Goal: Task Accomplishment & Management: Complete application form

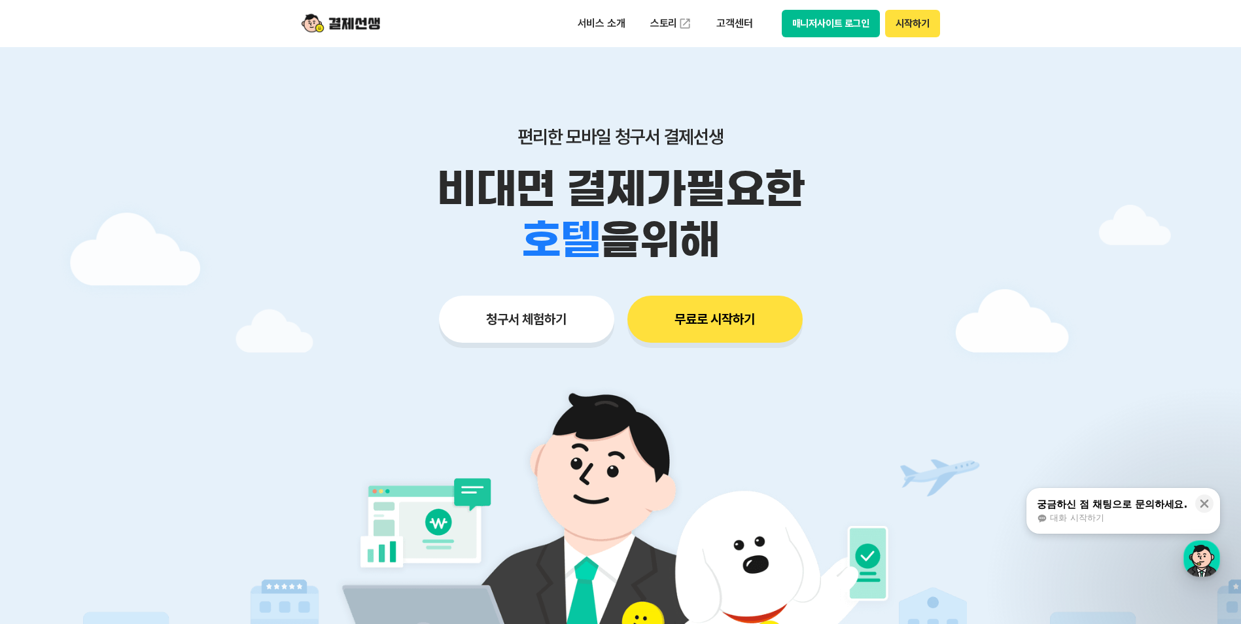
click at [525, 319] on button "청구서 체험하기" at bounding box center [526, 319] width 175 height 47
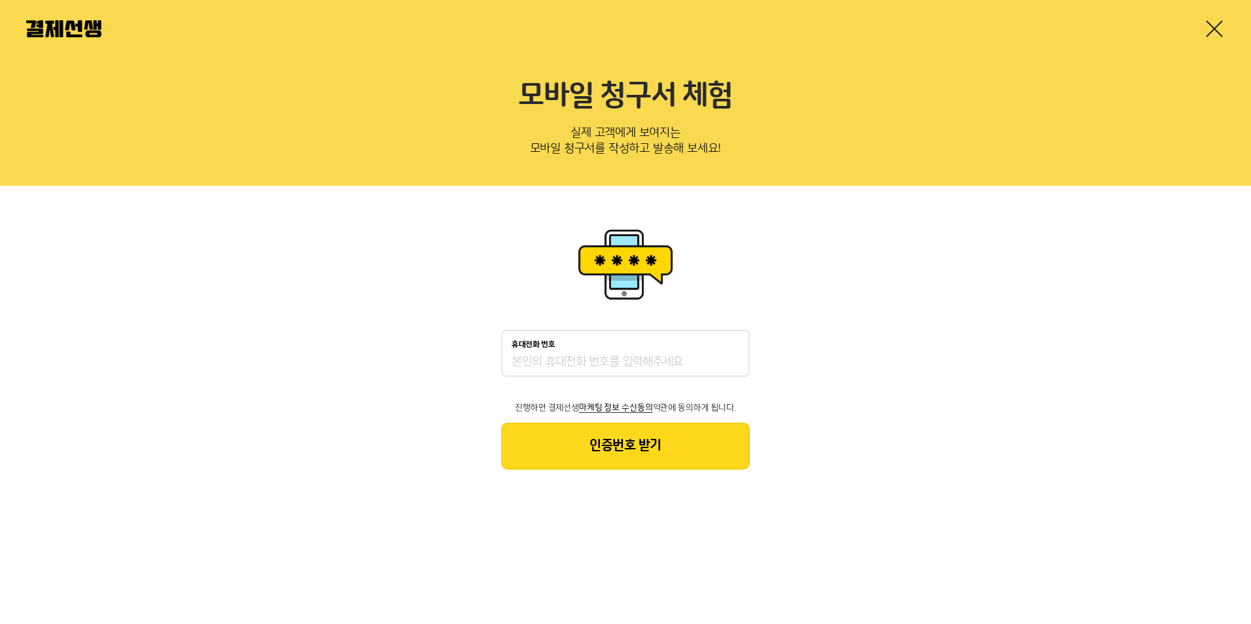
click at [593, 361] on input "휴대전화 번호" at bounding box center [625, 362] width 228 height 16
type input "01086445906"
click at [685, 436] on button "인증번호 받기" at bounding box center [625, 446] width 249 height 47
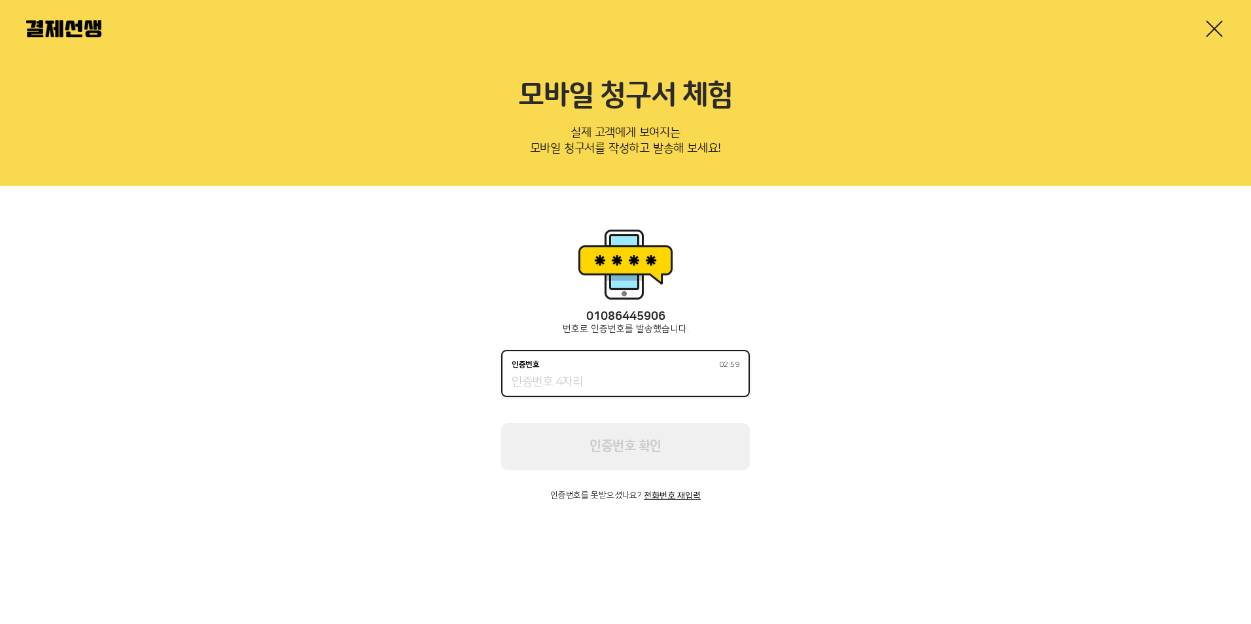
click at [632, 384] on input "인증번호 02:59" at bounding box center [625, 383] width 228 height 16
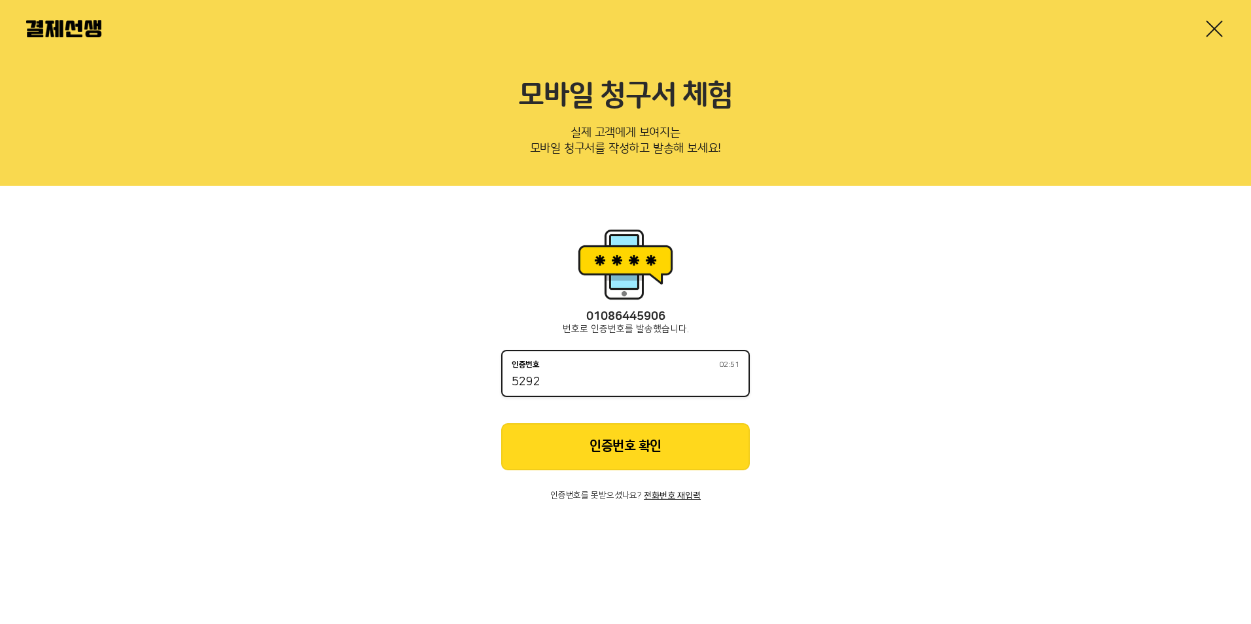
type input "5292"
click at [609, 441] on button "인증번호 확인" at bounding box center [625, 446] width 249 height 47
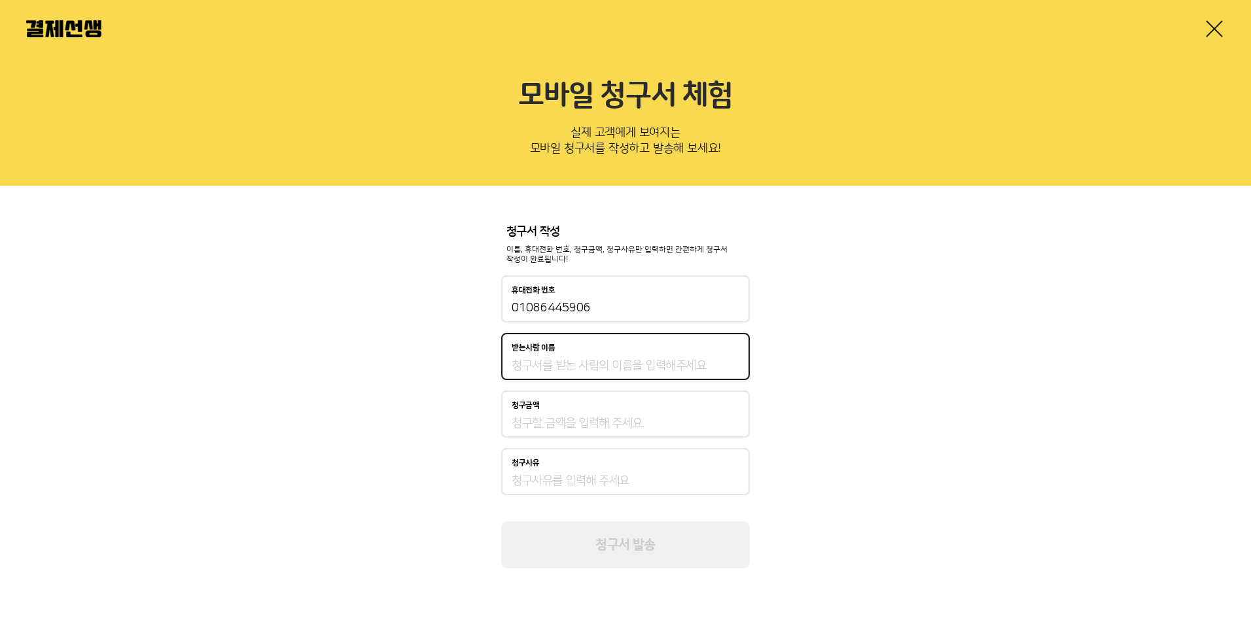
click at [605, 371] on input "받는사람 이름" at bounding box center [625, 366] width 228 height 16
click at [616, 366] on input "받는사람 이름" at bounding box center [625, 366] width 228 height 16
type input "d"
type input "[GEOGRAPHIC_DATA]"
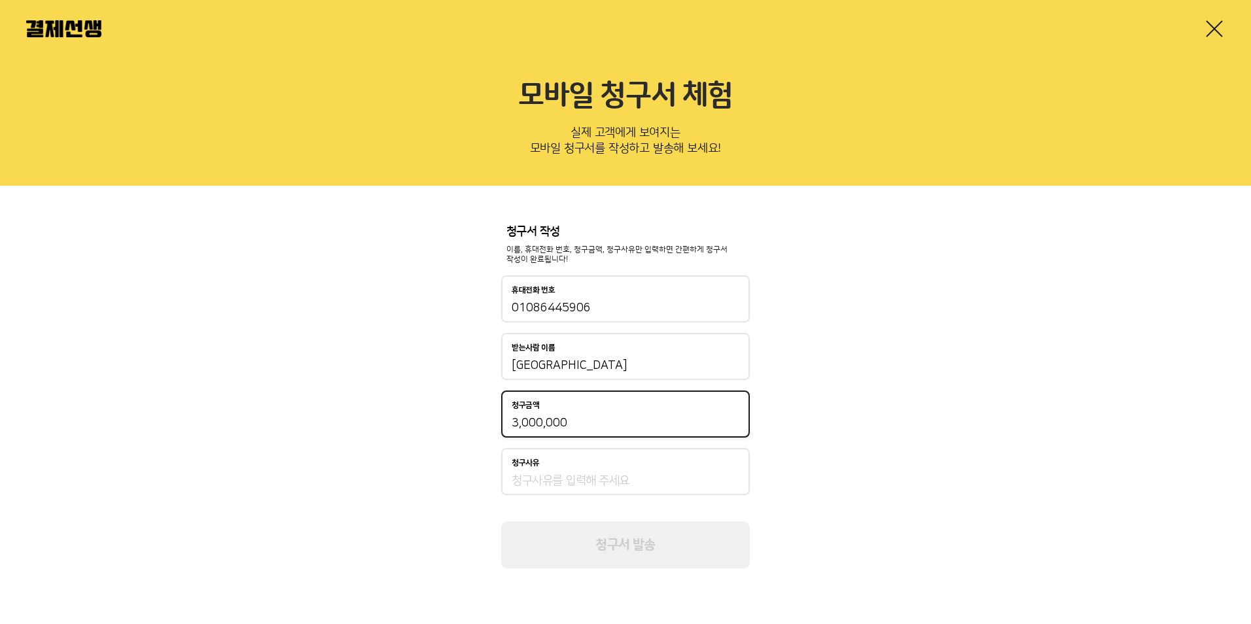
type input "3,000,000"
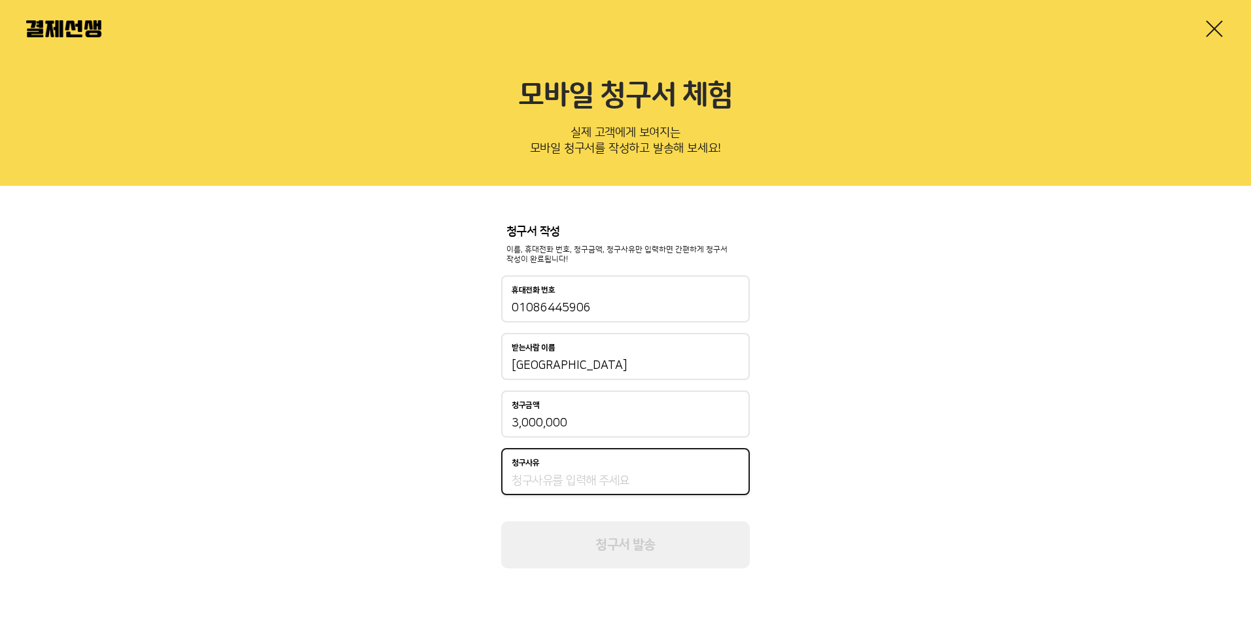
click at [562, 483] on input "청구사유" at bounding box center [625, 481] width 228 height 16
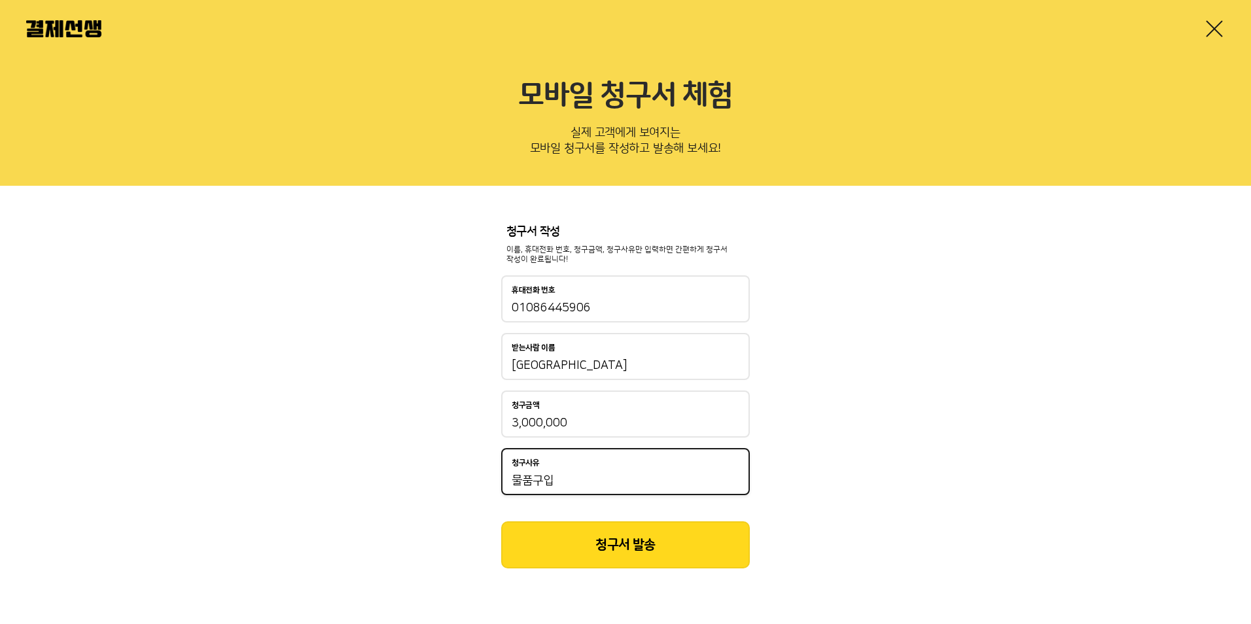
type input "물품구입"
click at [619, 551] on button "청구서 발송" at bounding box center [625, 544] width 249 height 47
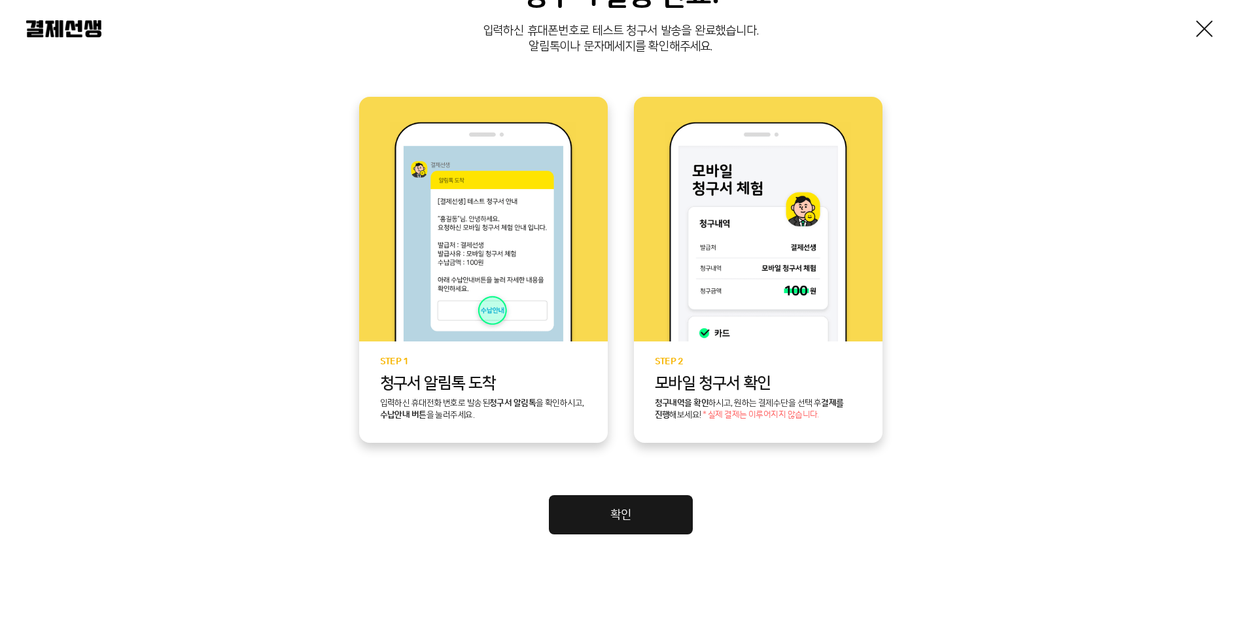
scroll to position [222, 0]
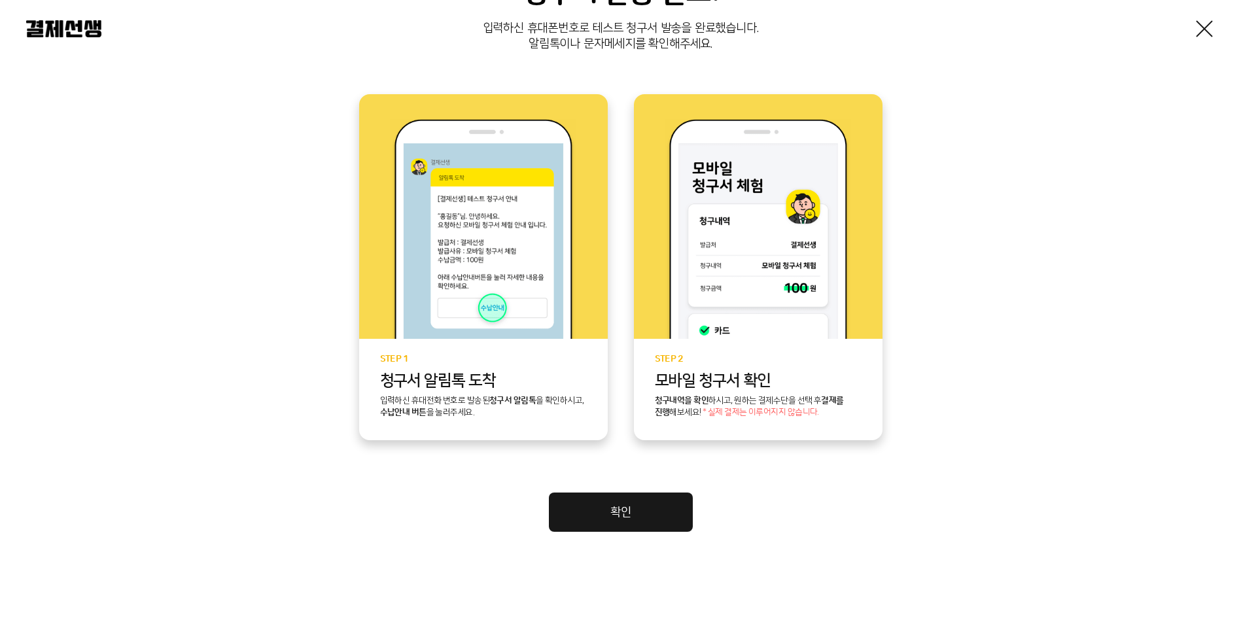
click at [620, 517] on link "확인" at bounding box center [621, 511] width 144 height 39
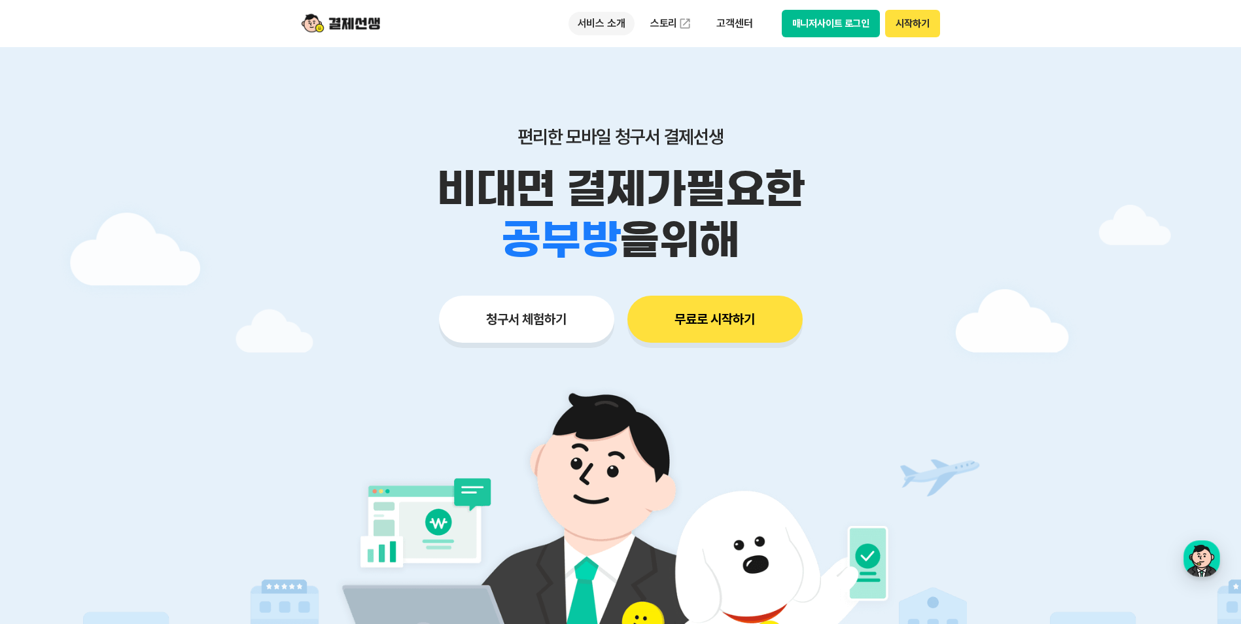
click at [621, 21] on p "서비스 소개" at bounding box center [601, 24] width 66 height 24
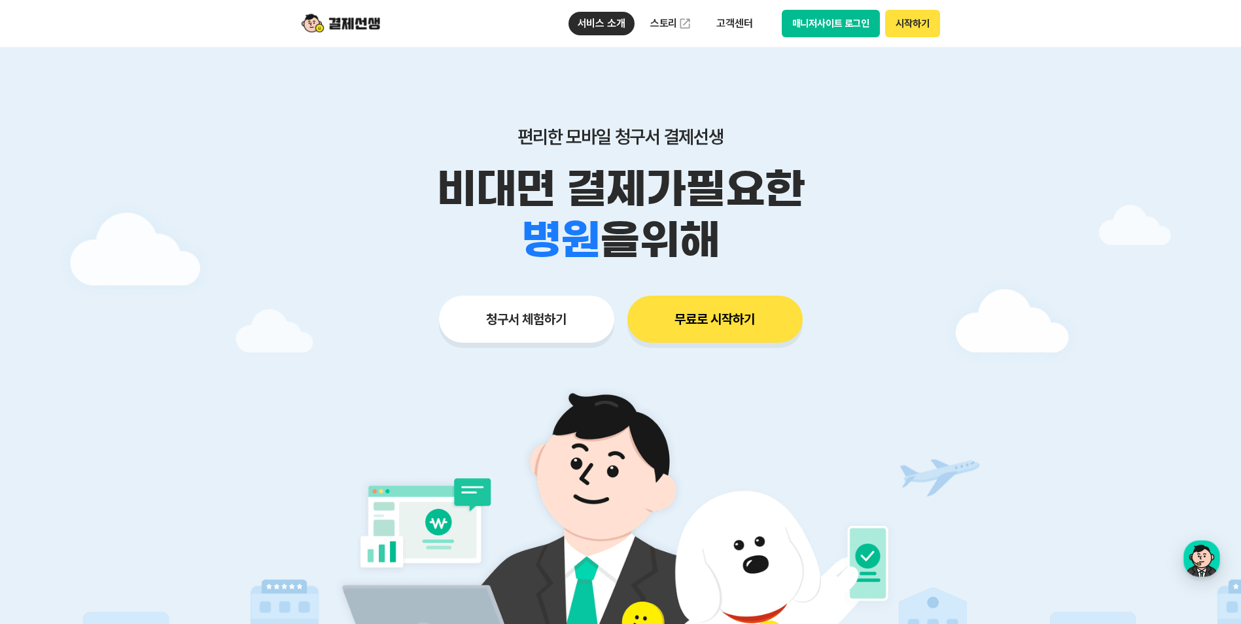
click at [1071, 138] on div at bounding box center [620, 392] width 1241 height 690
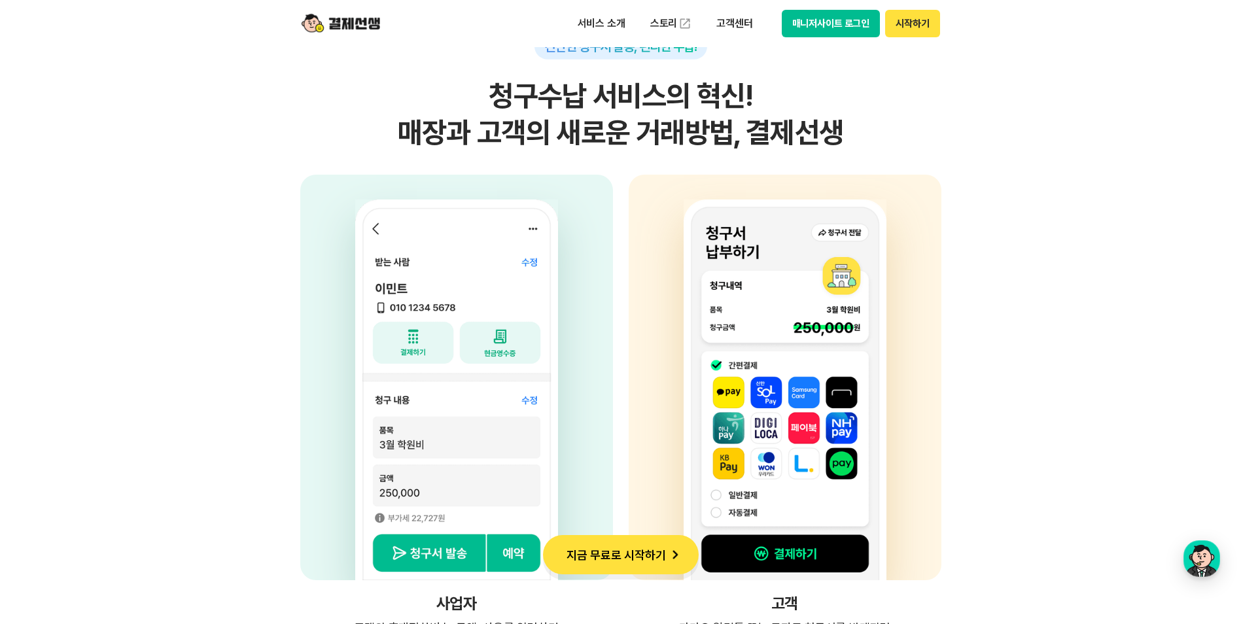
scroll to position [3205, 0]
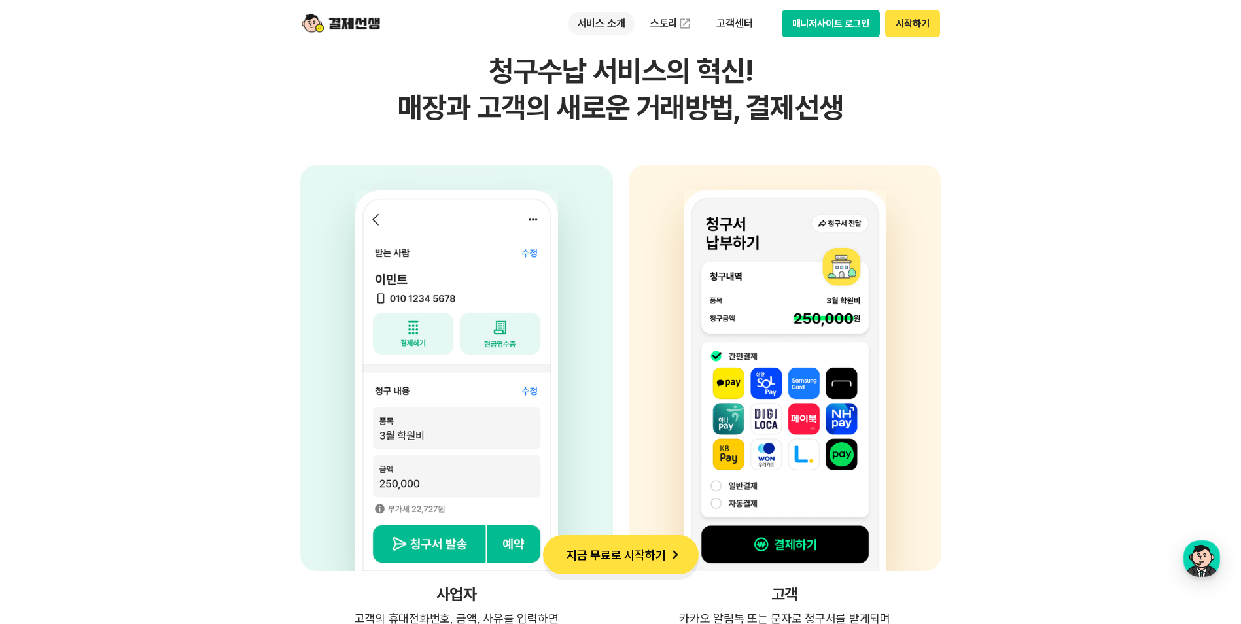
click at [617, 25] on p "서비스 소개" at bounding box center [601, 24] width 66 height 24
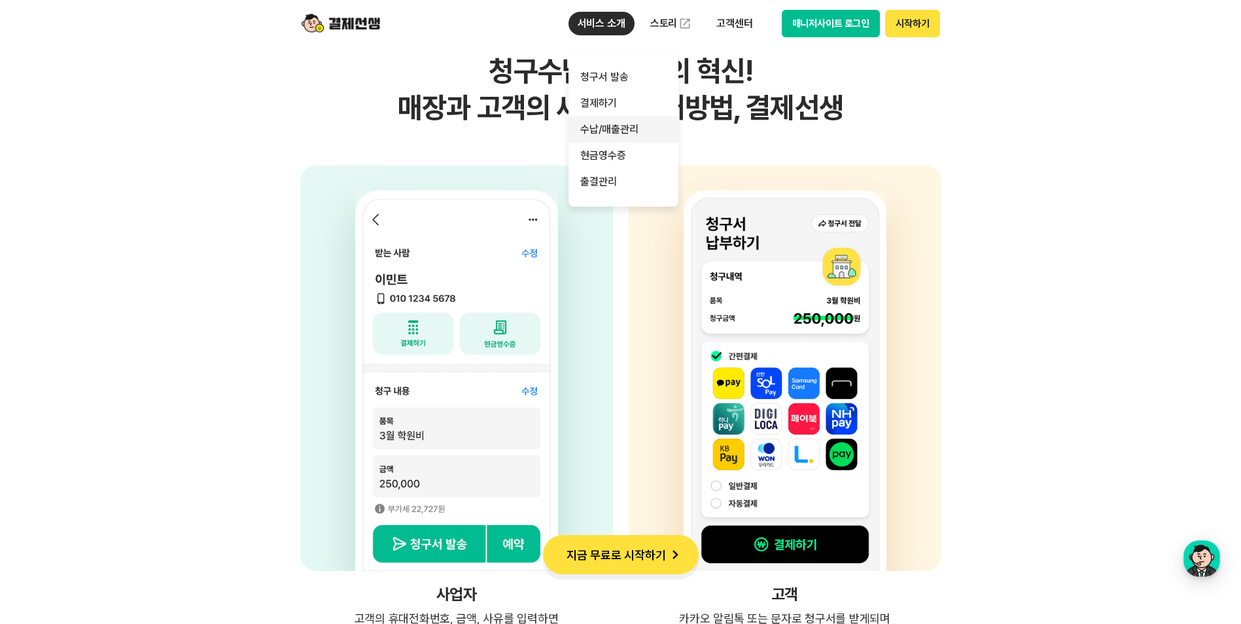
click at [613, 127] on link "수납/매출관리" at bounding box center [623, 129] width 110 height 26
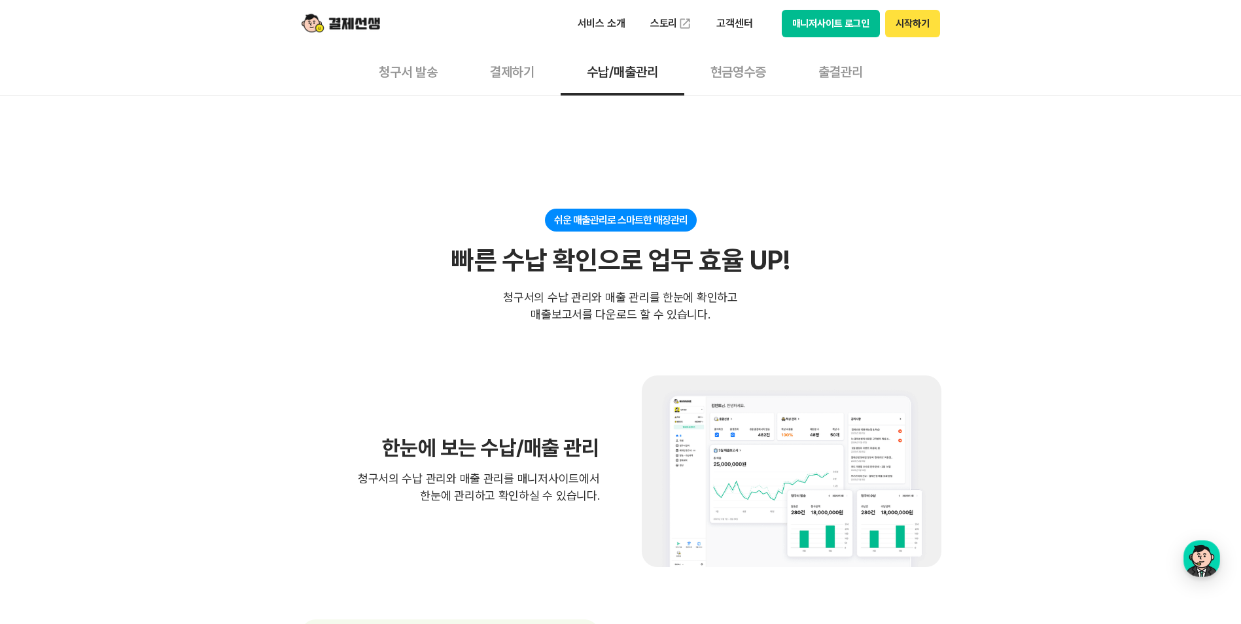
scroll to position [196, 0]
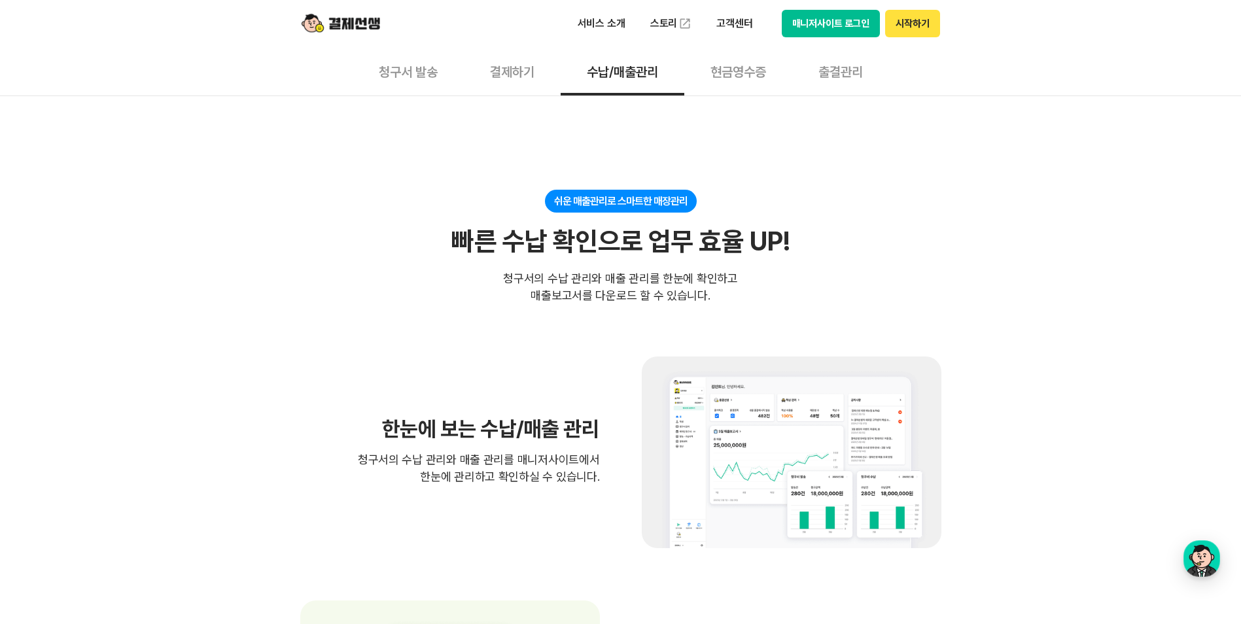
click at [521, 80] on button "결제하기" at bounding box center [512, 71] width 97 height 48
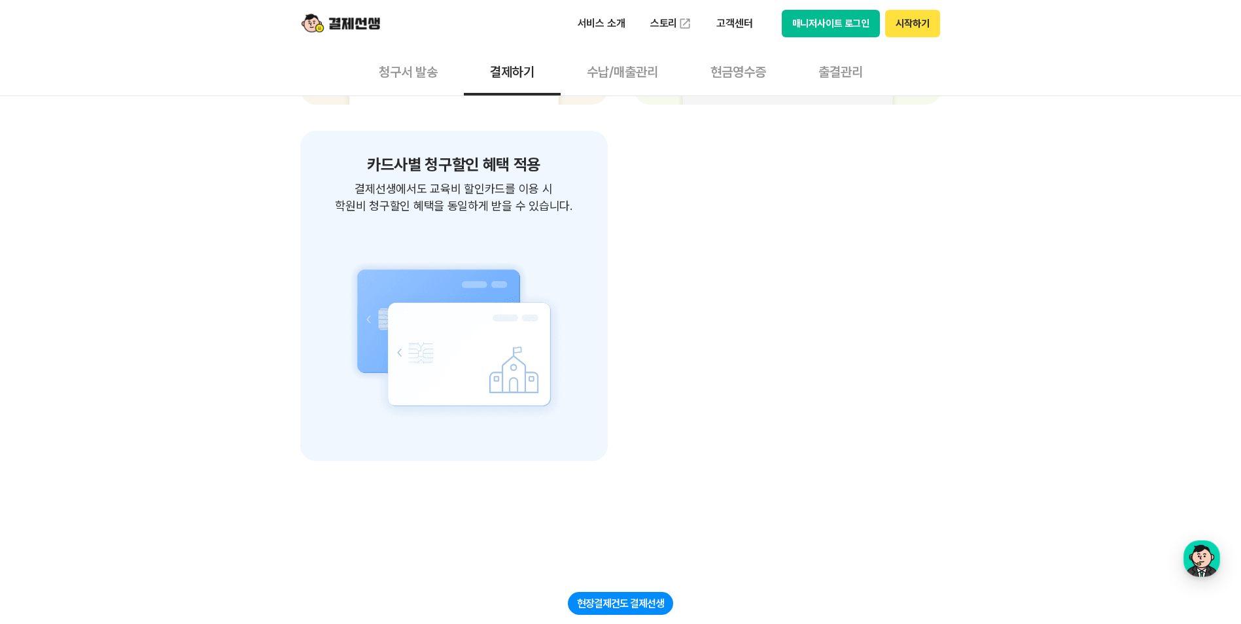
scroll to position [2420, 0]
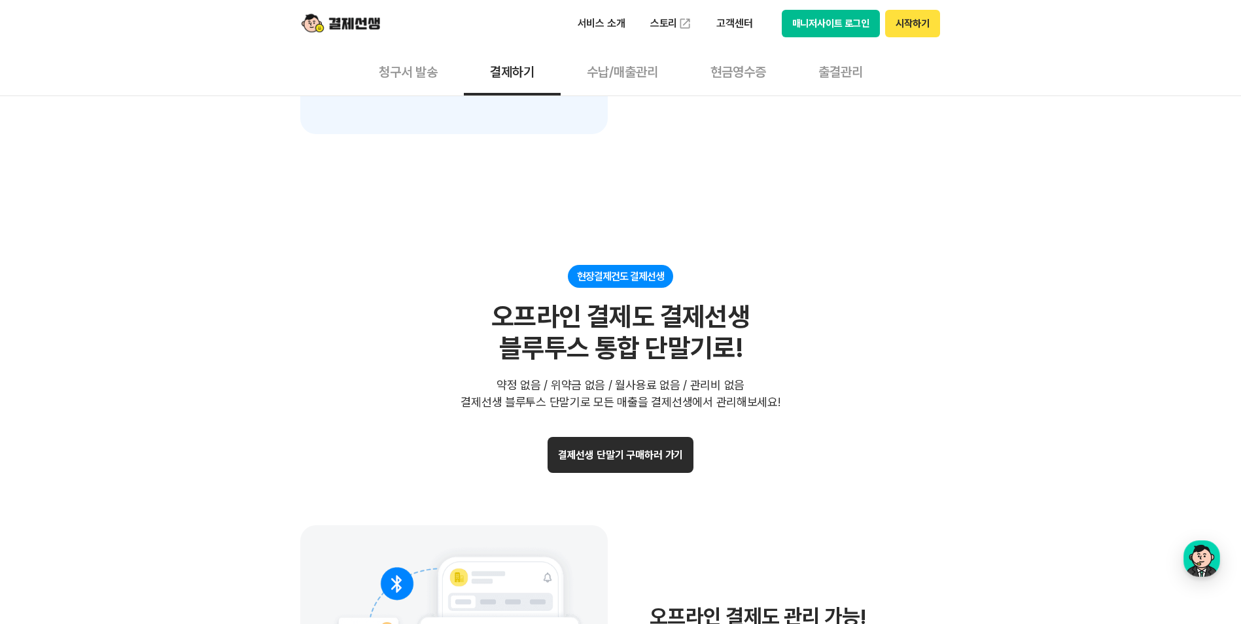
click at [838, 74] on button "출결관리" at bounding box center [840, 71] width 97 height 48
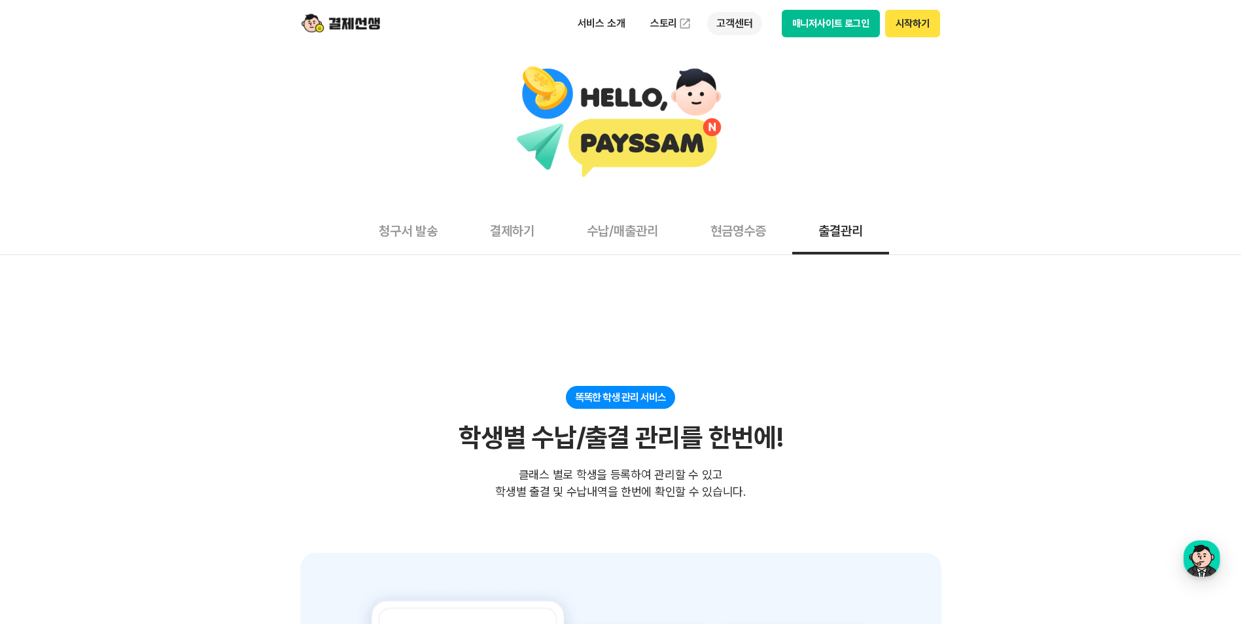
click at [723, 18] on p "고객센터" at bounding box center [734, 24] width 54 height 24
click at [759, 71] on link "자주 묻는 질문" at bounding box center [762, 77] width 110 height 26
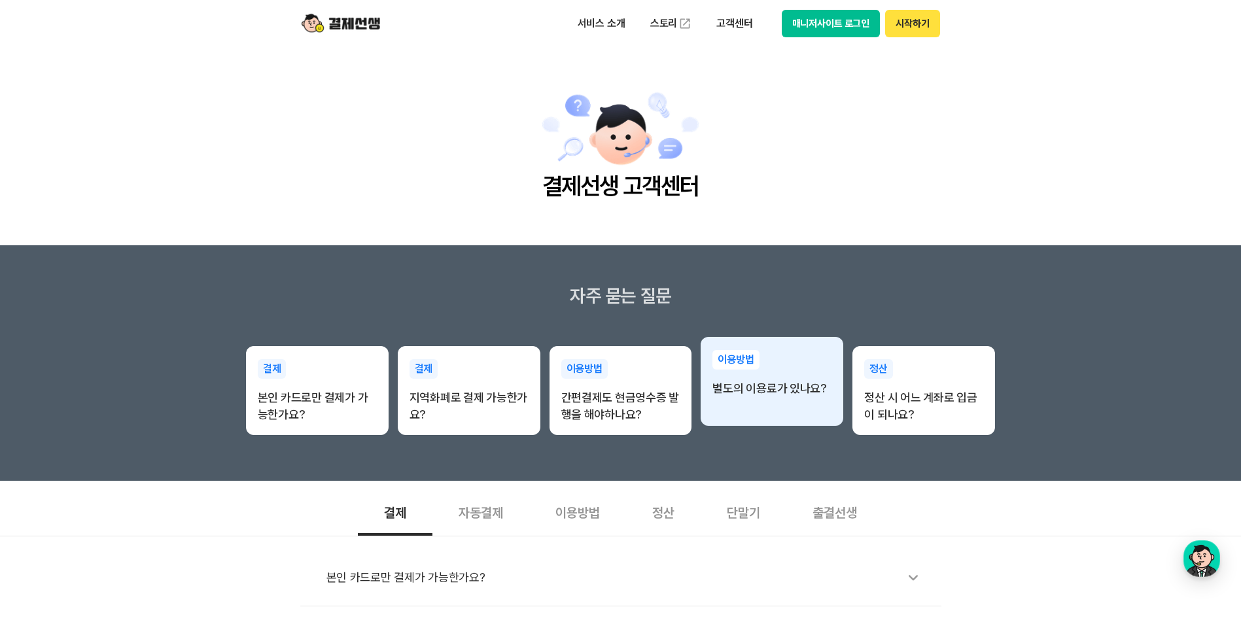
click at [776, 409] on div "이용방법 별도의 이용료가 있나요?" at bounding box center [771, 373] width 143 height 73
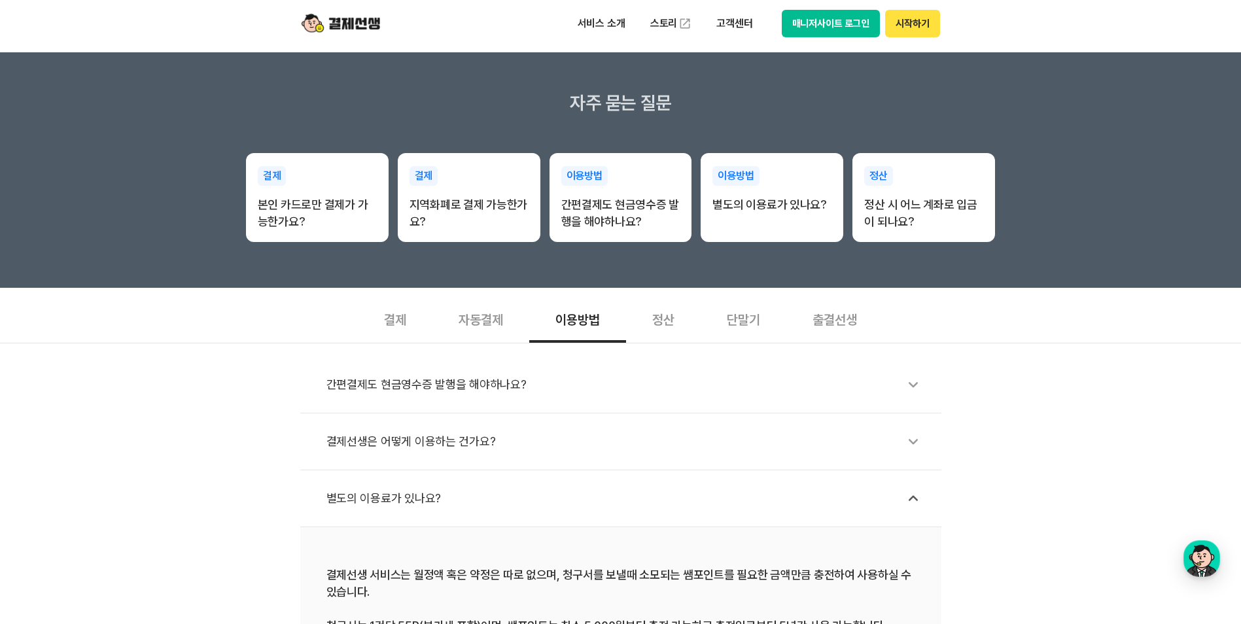
scroll to position [327, 0]
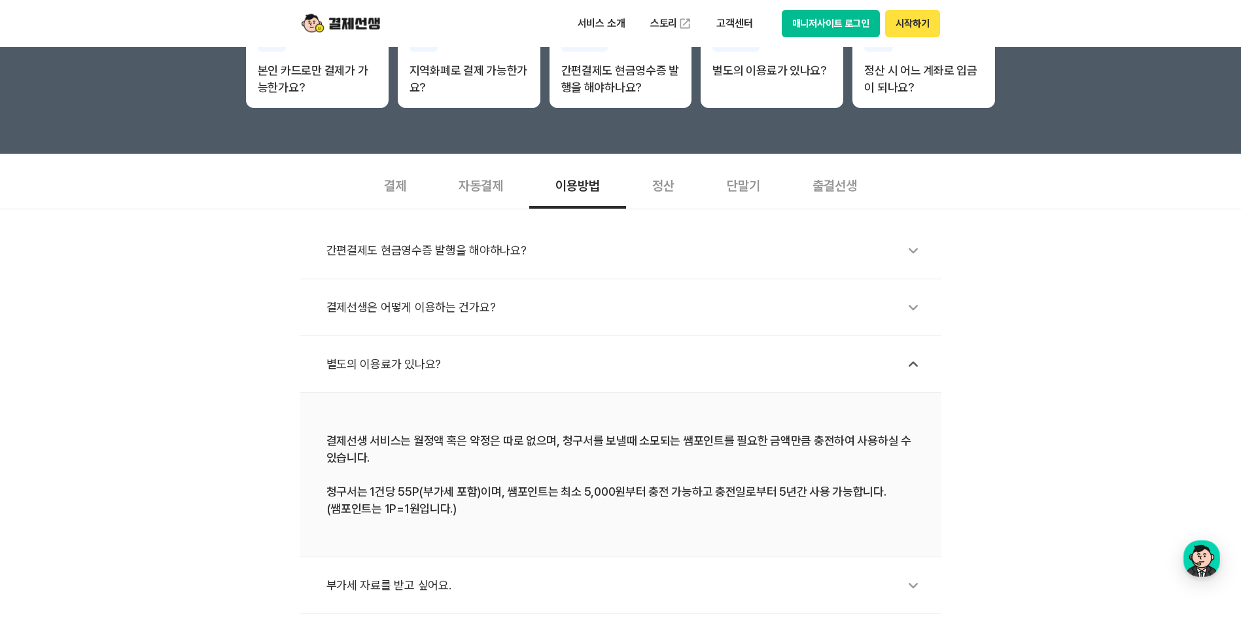
click at [483, 307] on div "결제선생은 어떻게 이용하는 건가요?" at bounding box center [627, 307] width 602 height 30
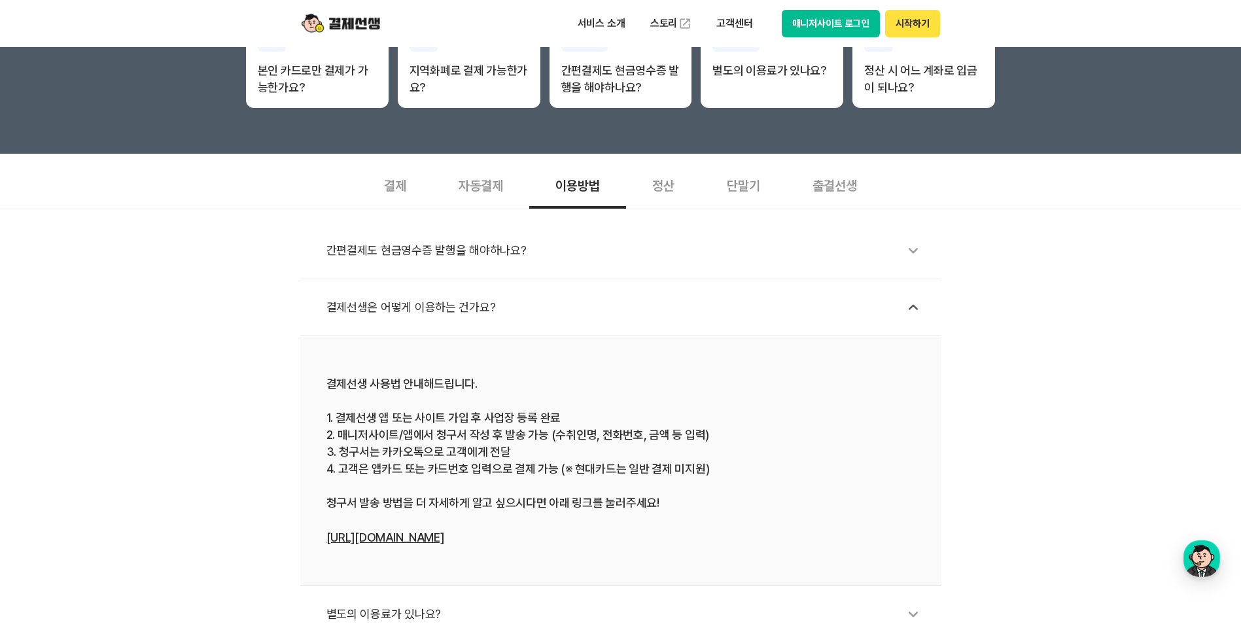
click at [504, 294] on div "결제선생은 어떻게 이용하는 건가요?" at bounding box center [627, 307] width 602 height 30
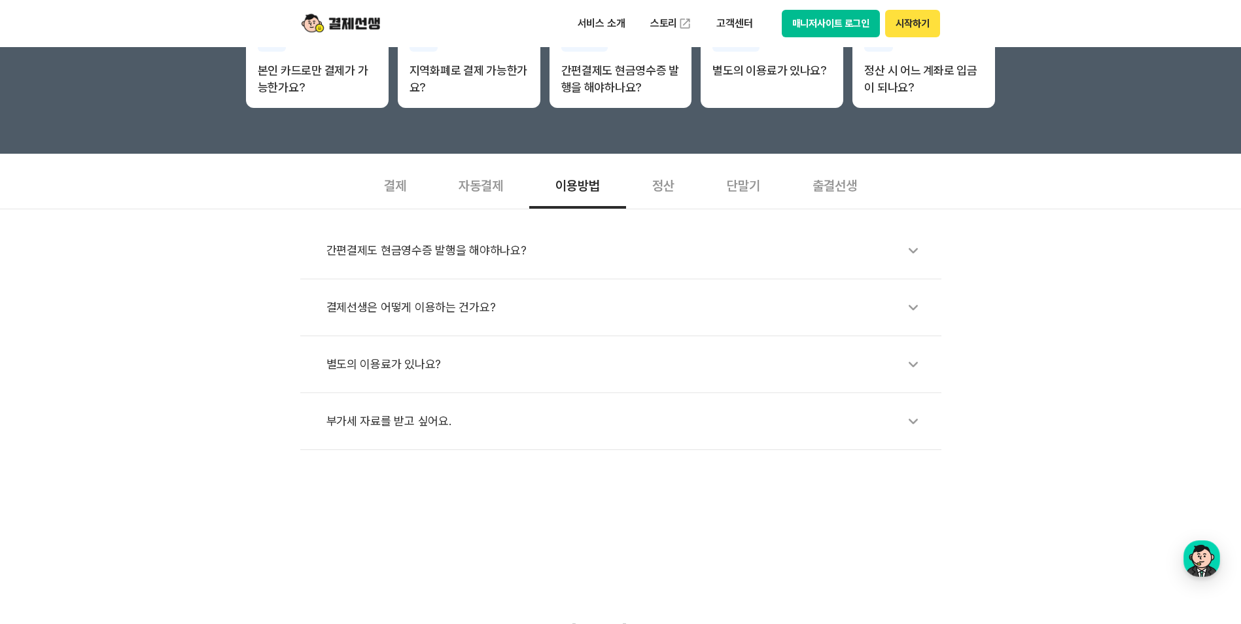
click at [506, 363] on div "별도의 이용료가 있나요?" at bounding box center [627, 364] width 602 height 30
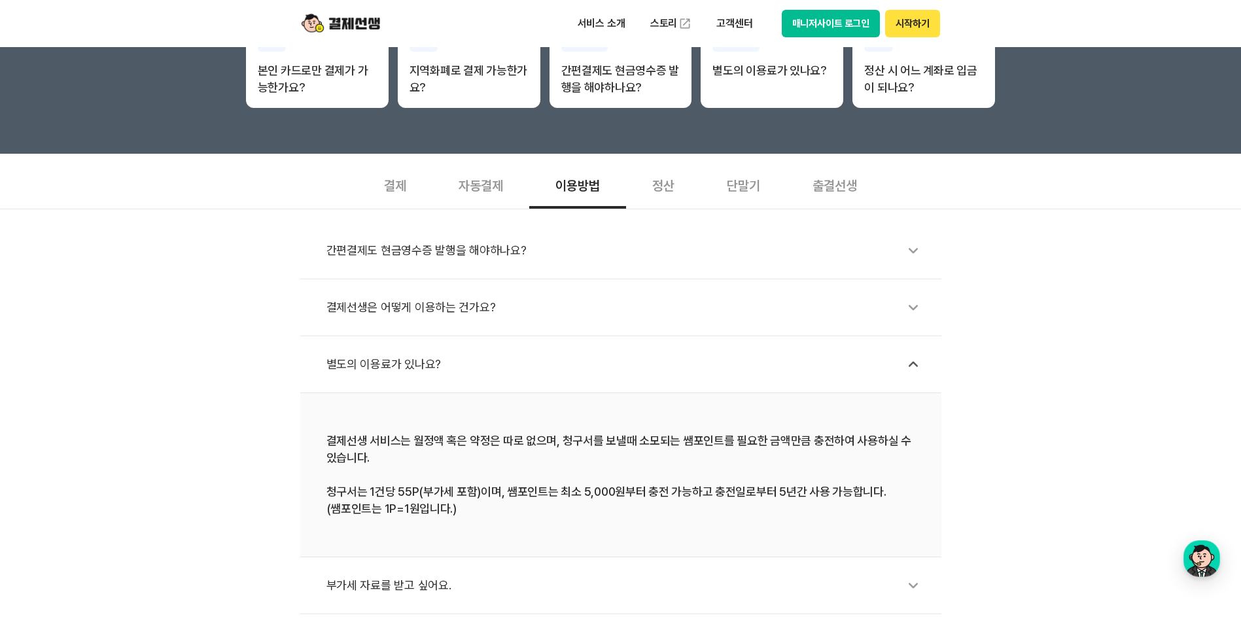
click at [506, 363] on div "별도의 이용료가 있나요?" at bounding box center [627, 364] width 602 height 30
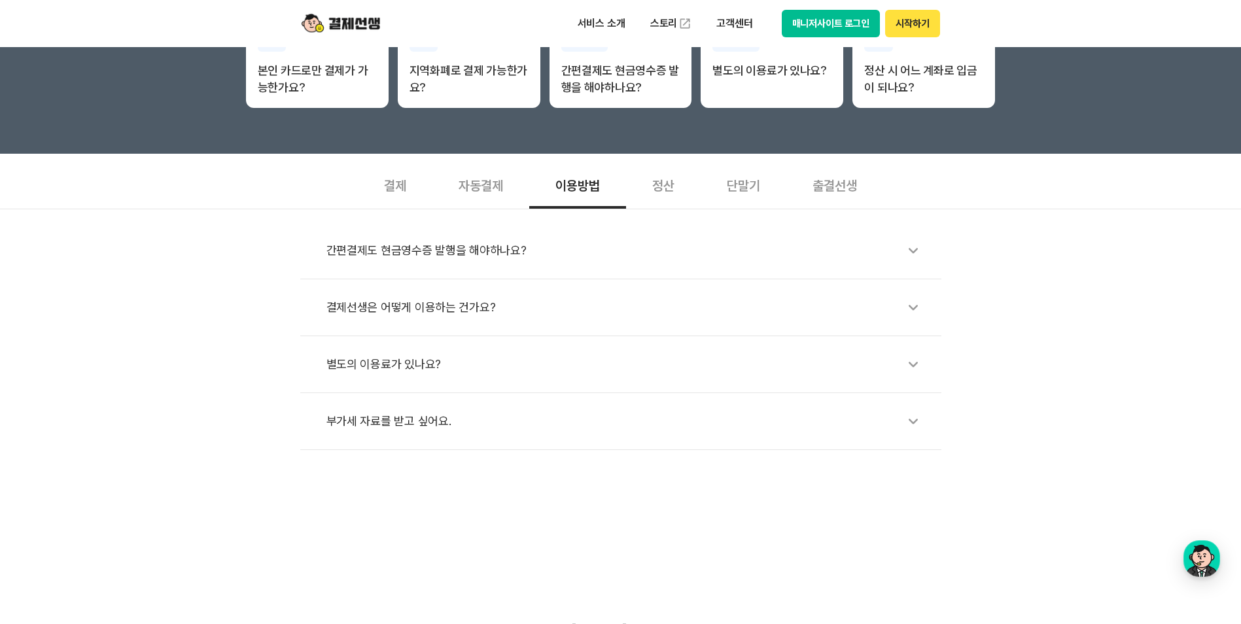
click at [510, 421] on div "부가세 자료를 받고 싶어요." at bounding box center [627, 421] width 602 height 30
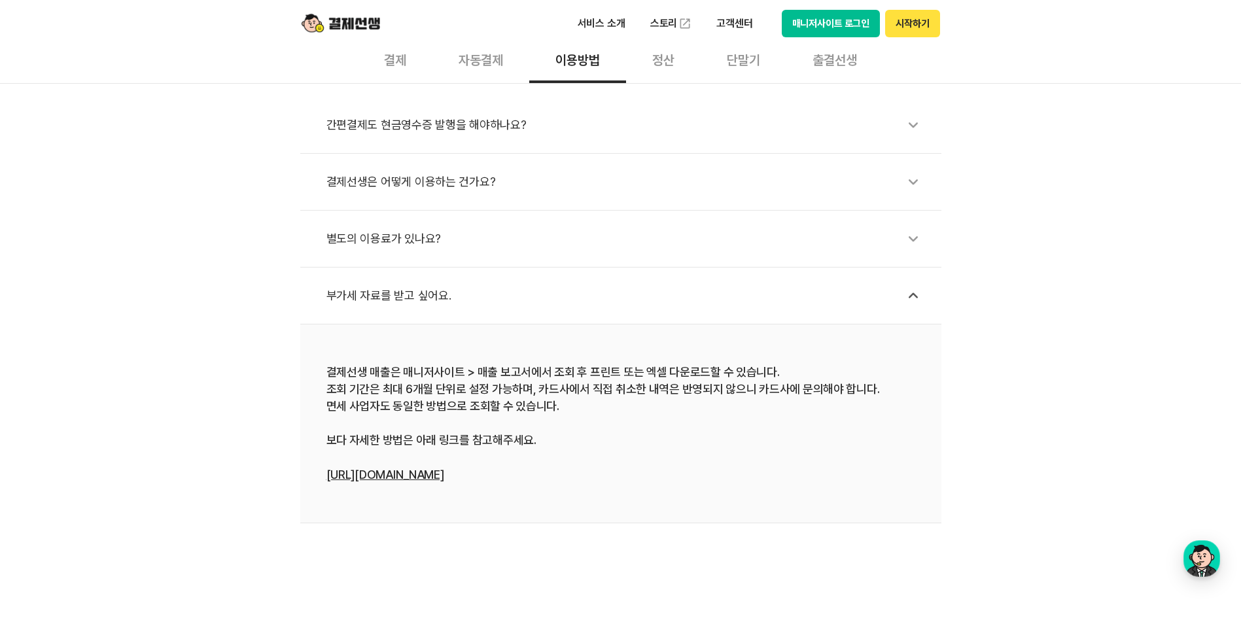
scroll to position [458, 0]
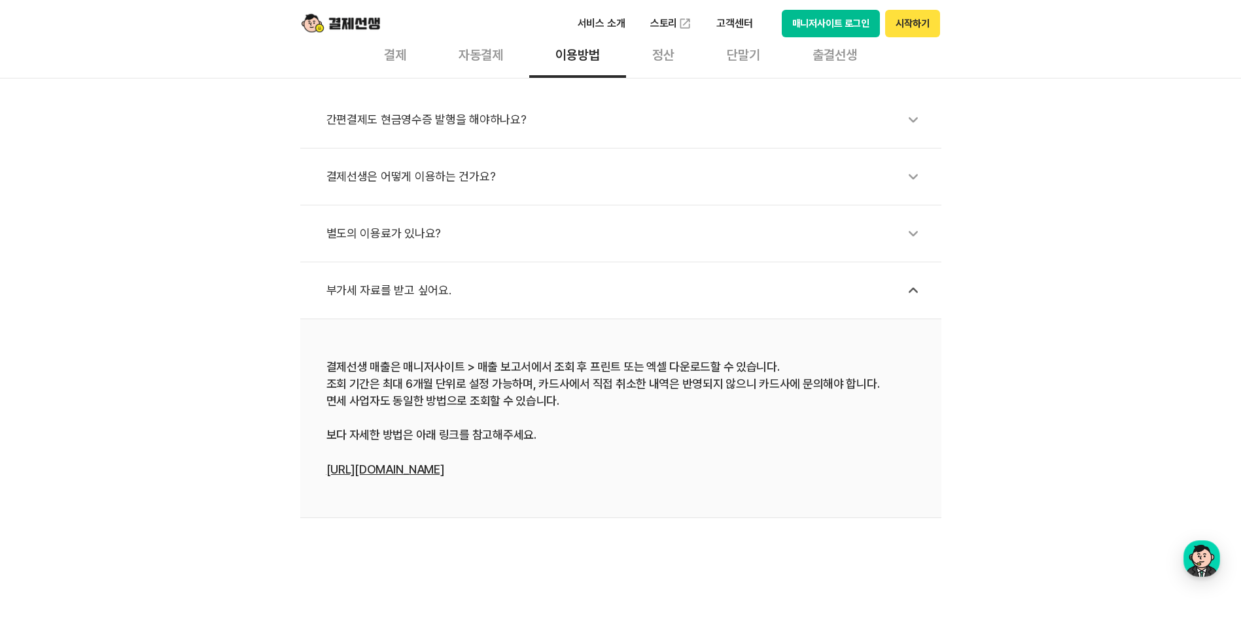
click at [520, 133] on div "간편결제도 현금영수증 발행을 해야하나요?" at bounding box center [627, 120] width 602 height 30
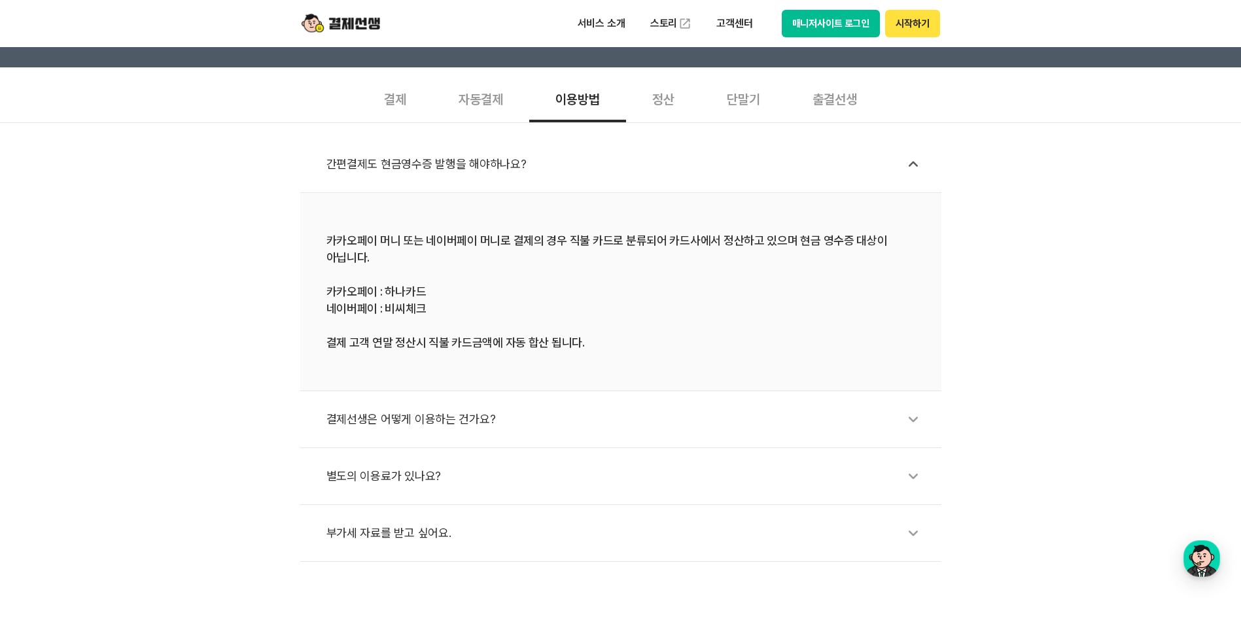
scroll to position [327, 0]
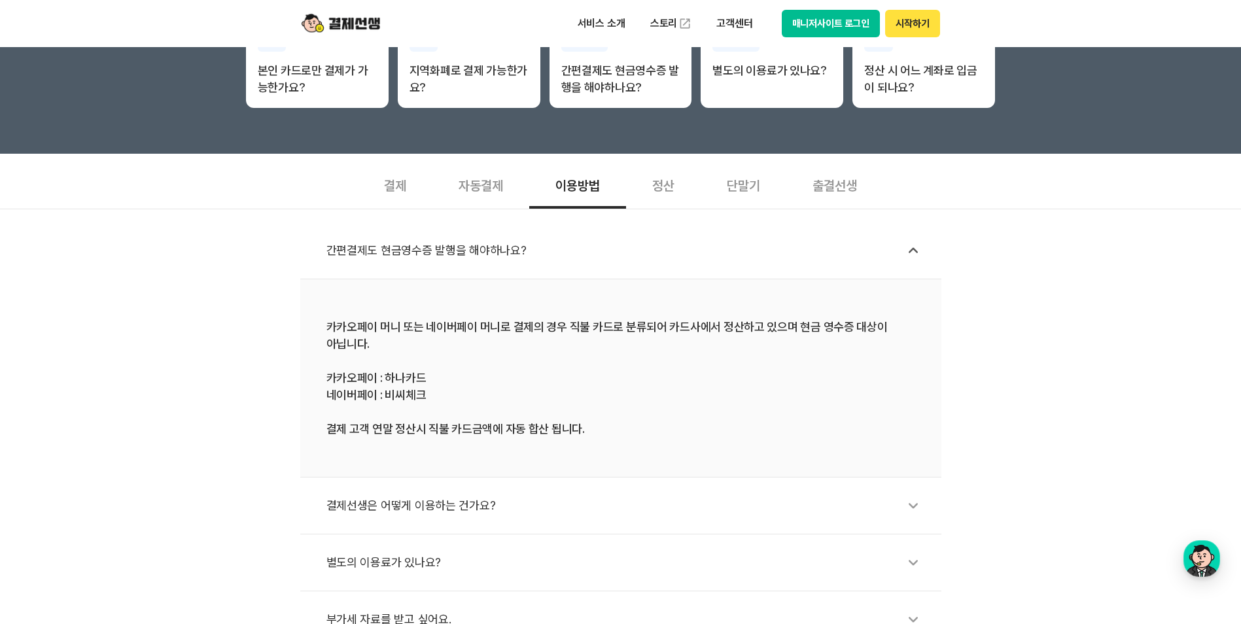
click at [500, 194] on div "자동결제" at bounding box center [480, 184] width 97 height 48
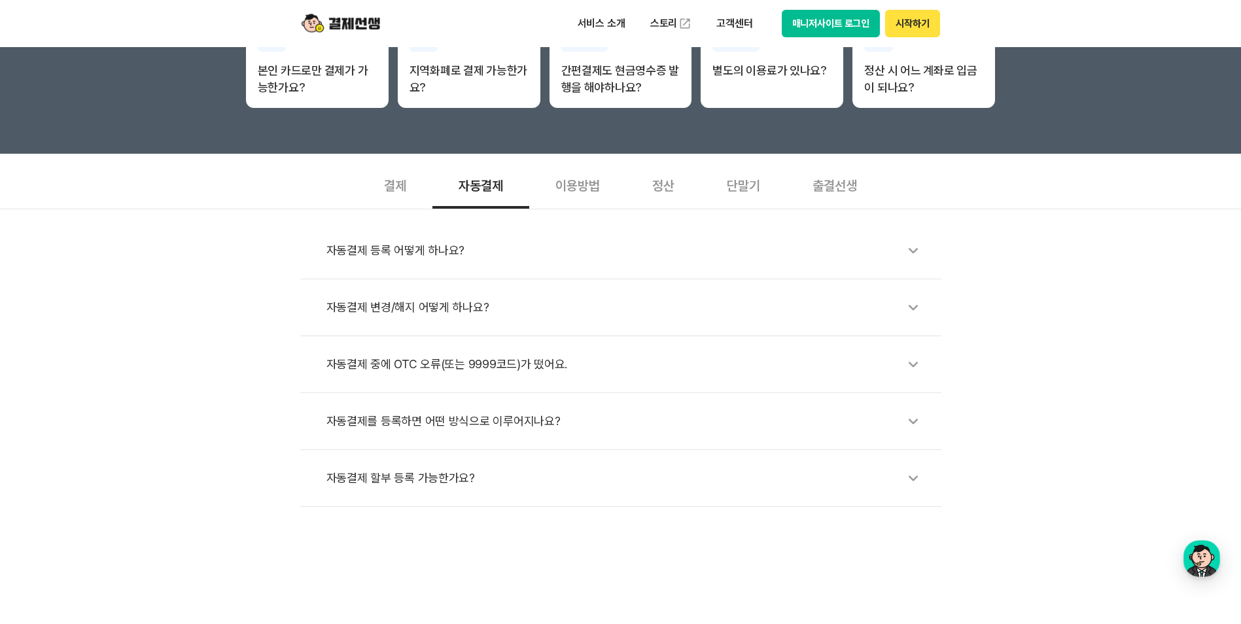
click at [402, 182] on div "결제" at bounding box center [395, 184] width 75 height 48
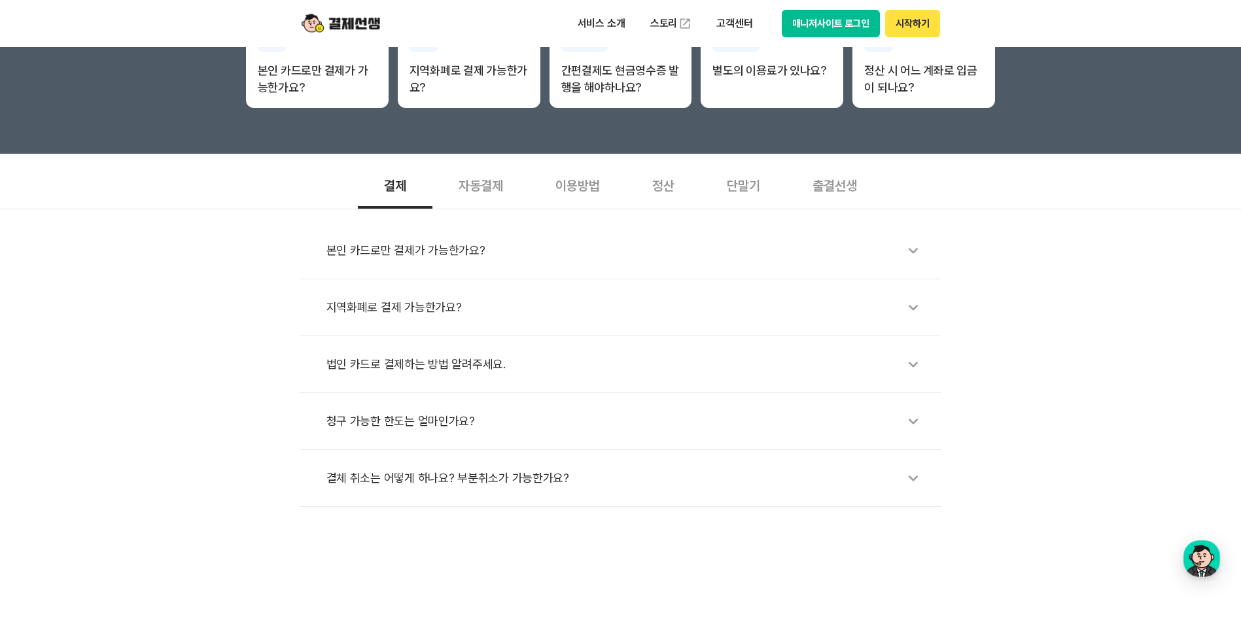
click at [470, 362] on div "법인 카드로 결제하는 방법 알려주세요." at bounding box center [627, 364] width 602 height 30
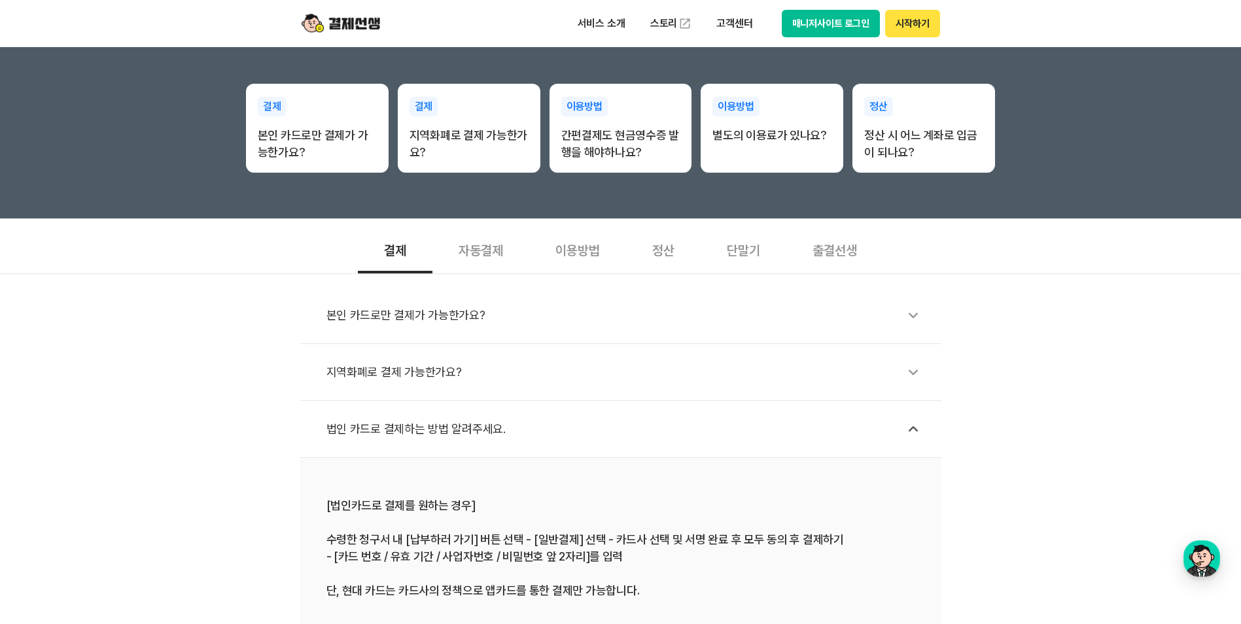
scroll to position [262, 0]
click at [664, 262] on div "정산" at bounding box center [663, 250] width 75 height 48
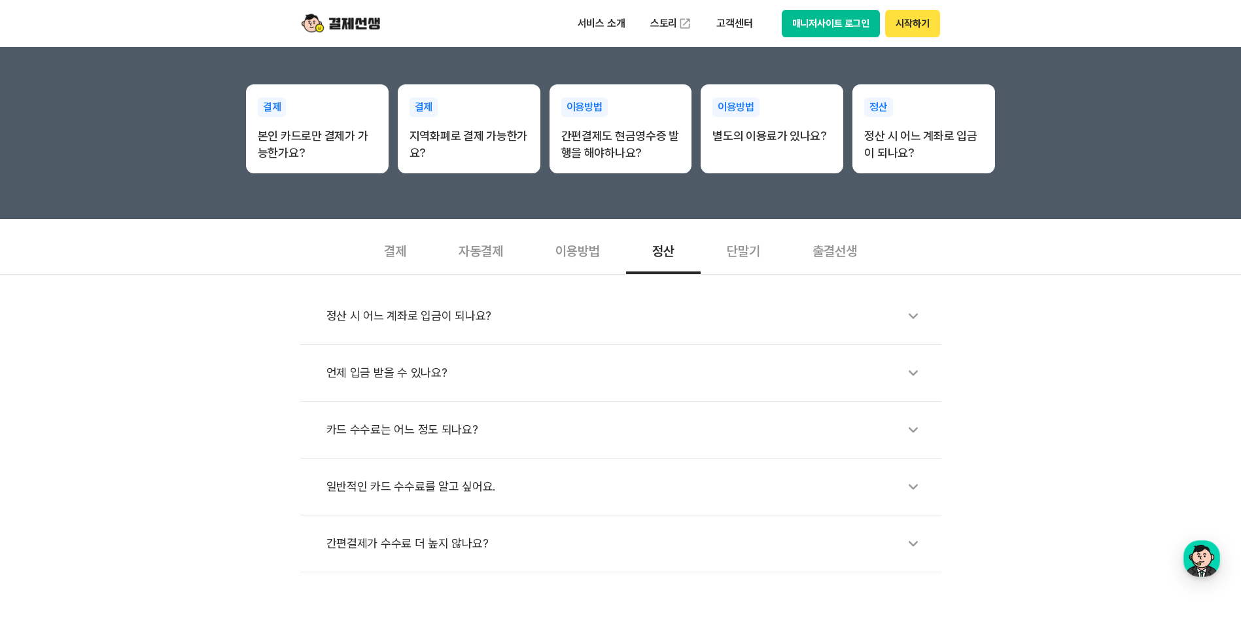
click at [471, 434] on div "카드 수수료는 어느 정도 되나요?" at bounding box center [627, 430] width 602 height 30
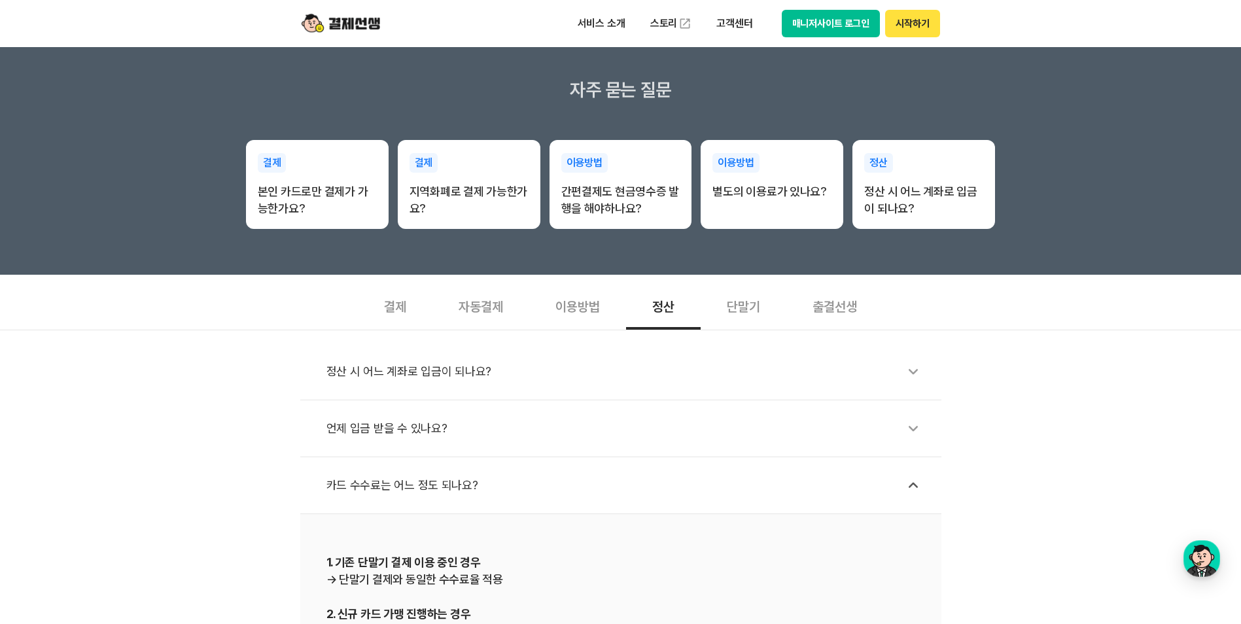
scroll to position [196, 0]
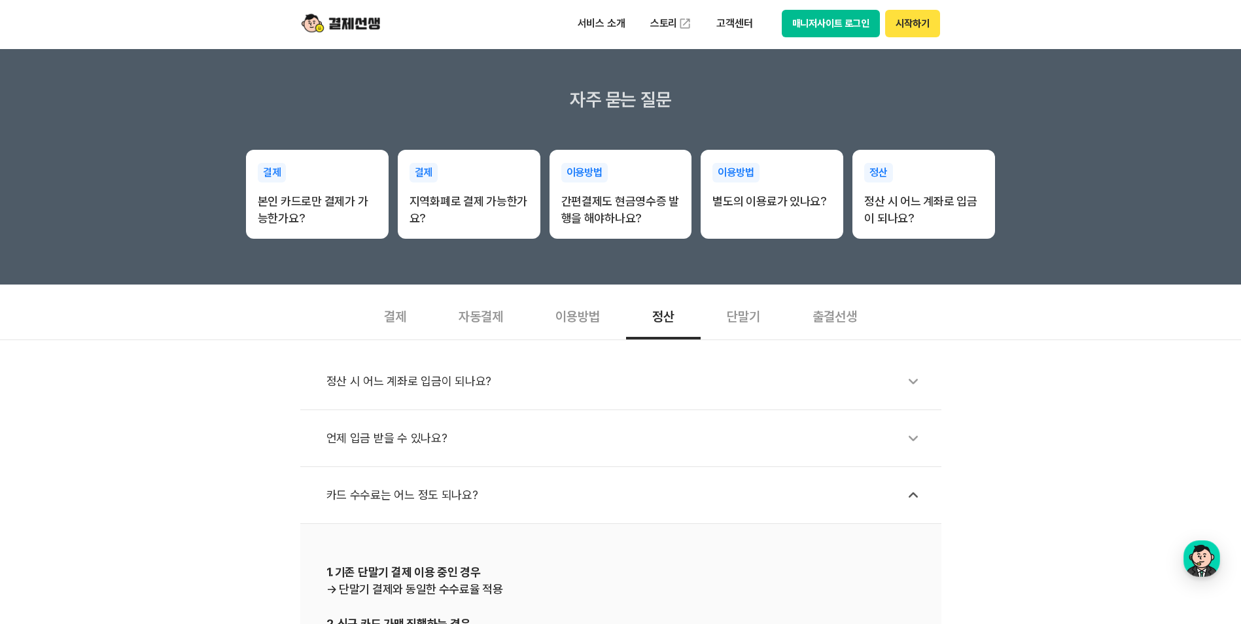
drag, startPoint x: 746, startPoint y: 340, endPoint x: 745, endPoint y: 331, distance: 9.2
click at [745, 340] on div "정산 시 어느 계좌로 입금이 되나요? 언제 입금 받을 수 있나요? 카드 수수료는 어느 정도 되나요? 1. 기존 단말기 결제 이용 중인 경우 →…" at bounding box center [620, 596] width 1241 height 515
click at [746, 317] on div "단말기" at bounding box center [743, 315] width 86 height 48
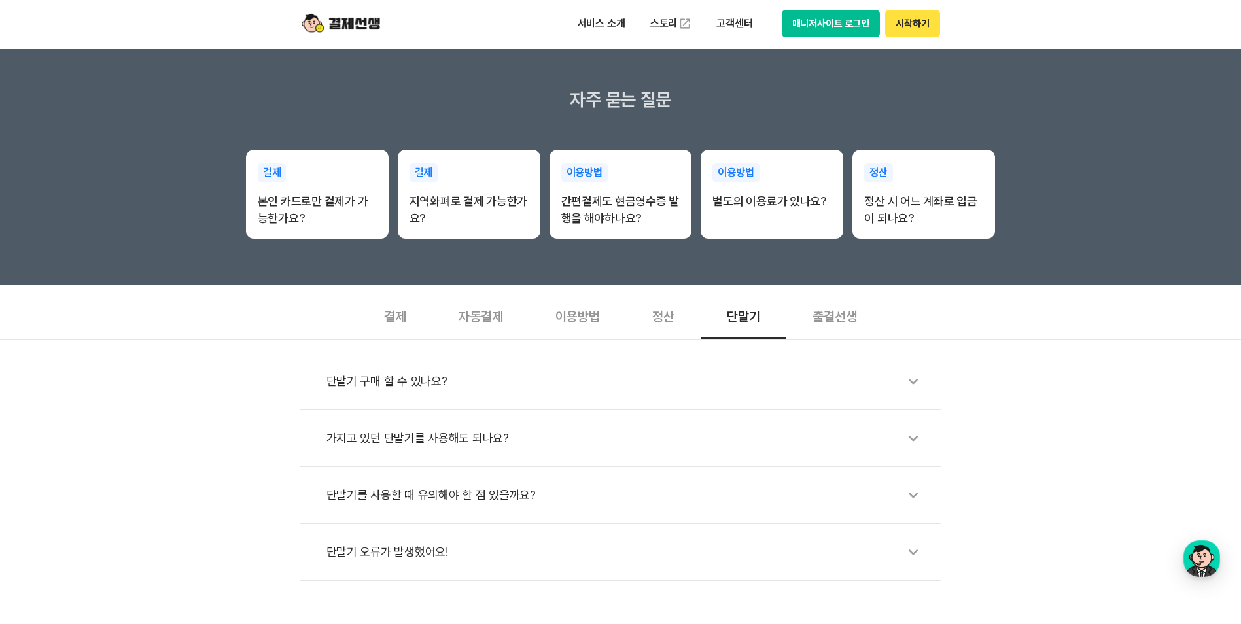
click at [842, 313] on div "출결선생" at bounding box center [834, 315] width 97 height 48
